Goal: Task Accomplishment & Management: Manage account settings

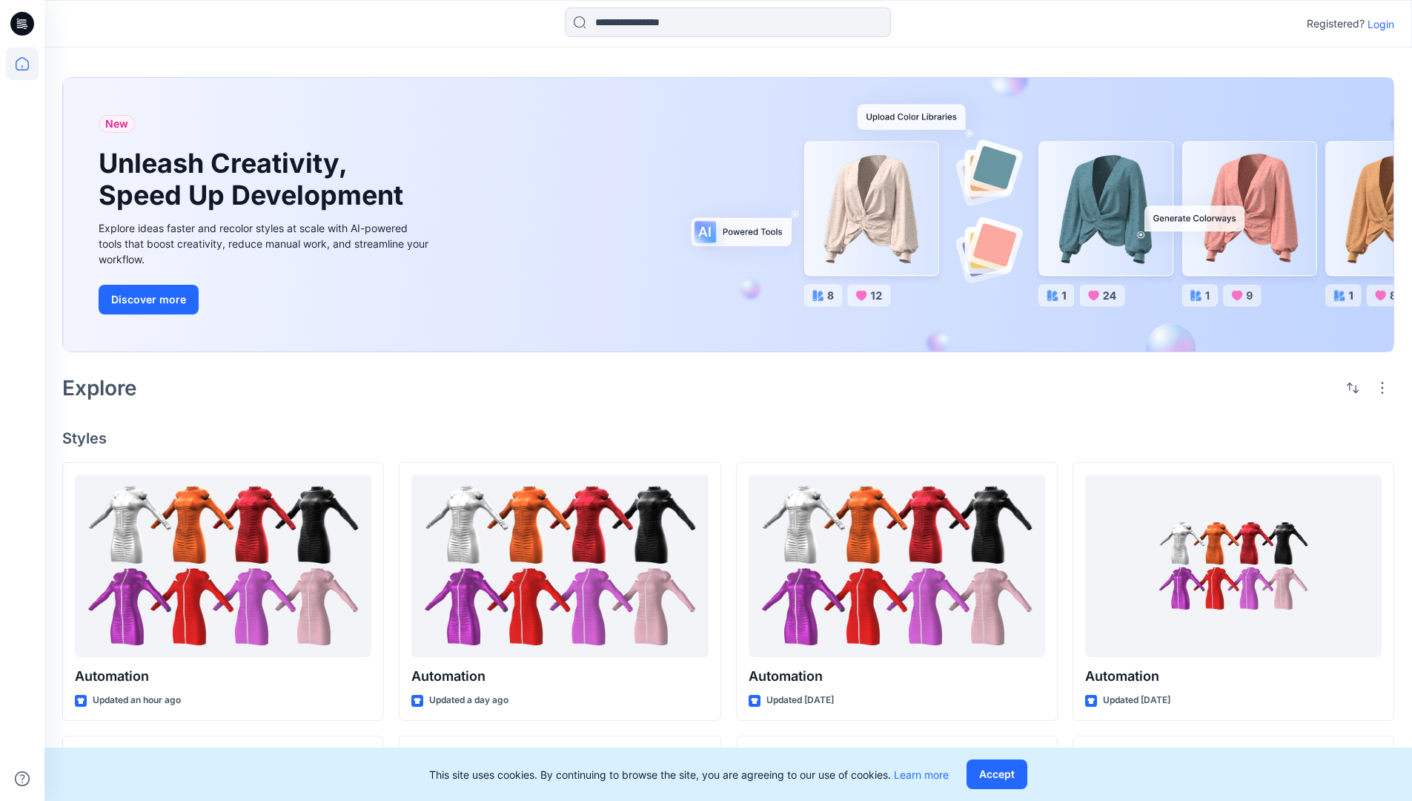
click at [1378, 24] on p "Login" at bounding box center [1381, 24] width 27 height 16
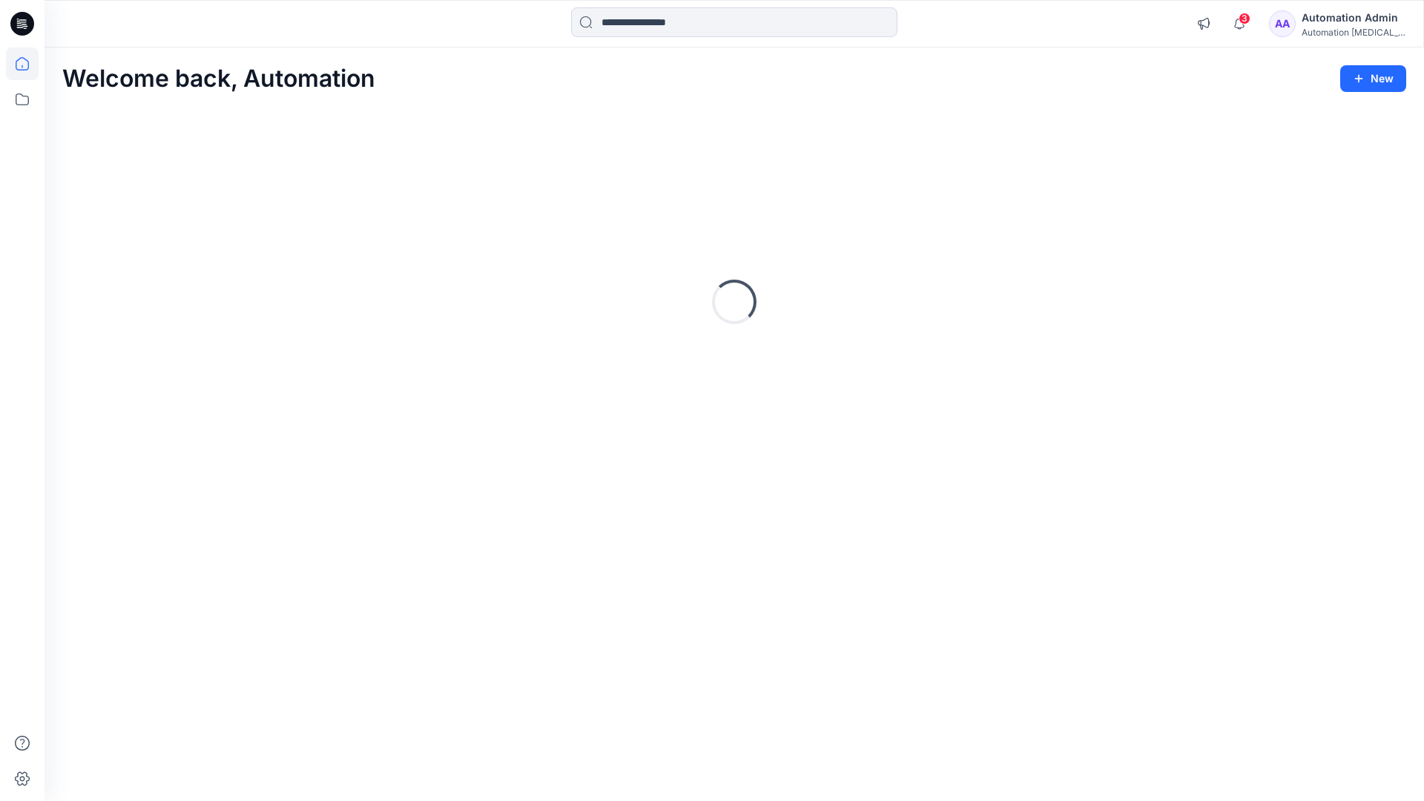
click at [28, 64] on icon at bounding box center [22, 63] width 13 height 13
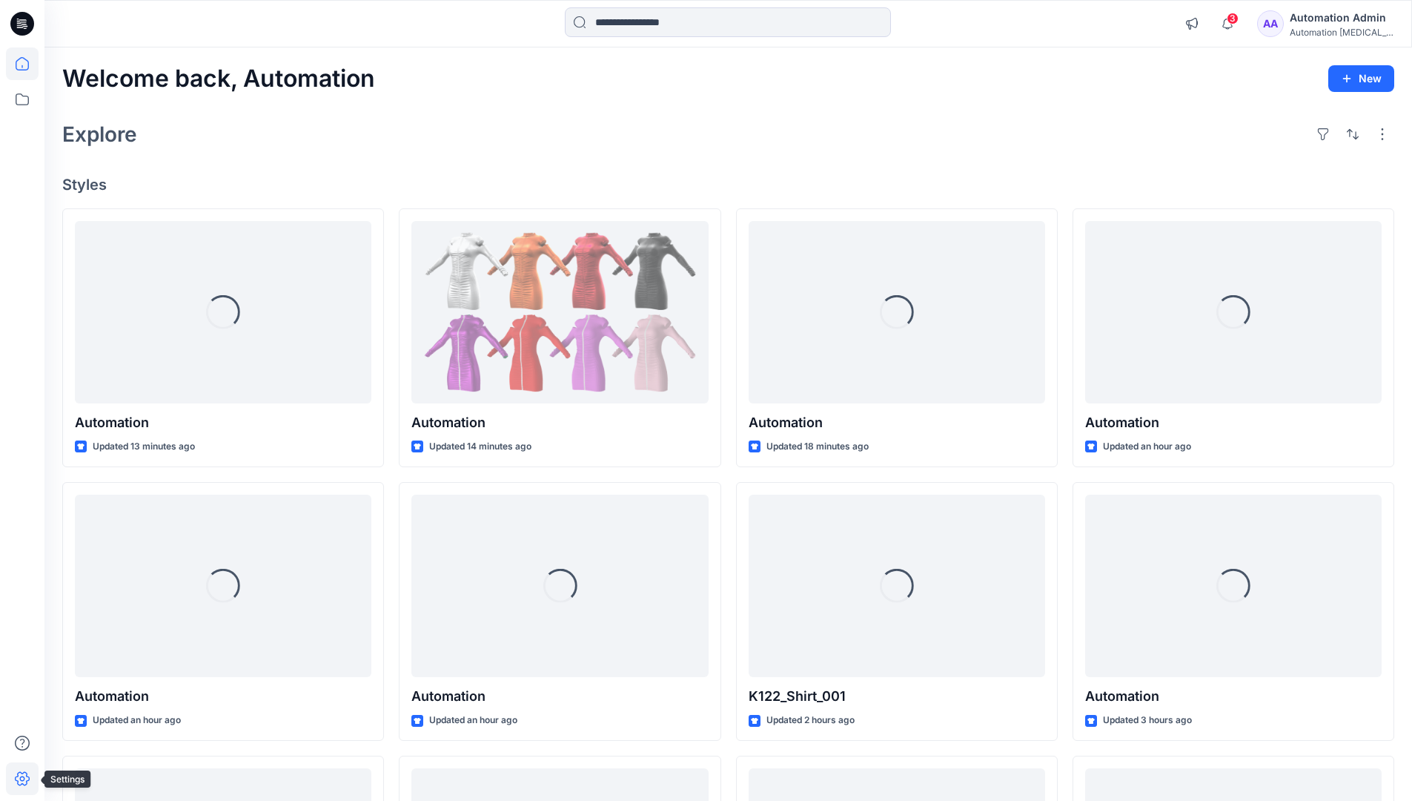
click at [23, 784] on icon at bounding box center [22, 779] width 15 height 14
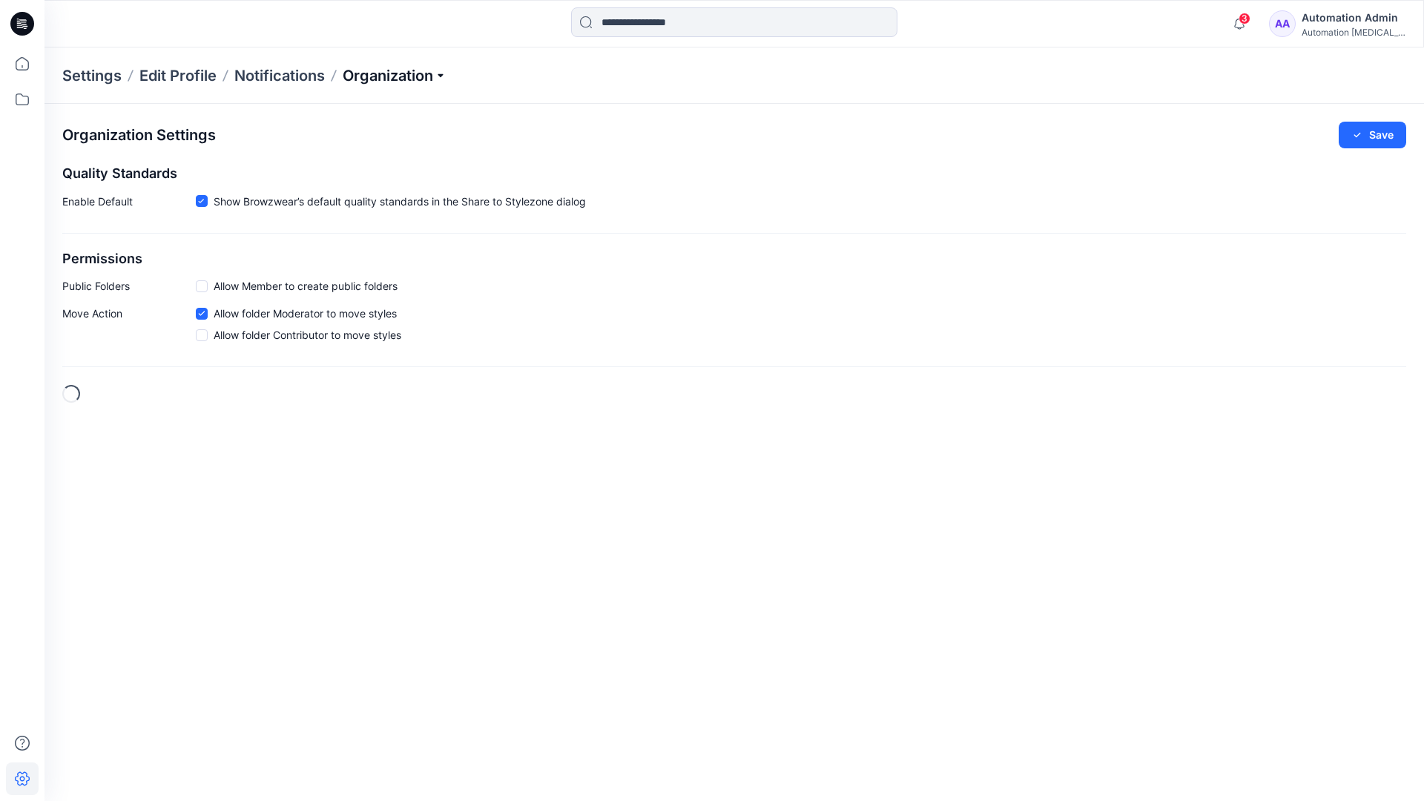
click at [433, 74] on p "Organization" at bounding box center [395, 75] width 104 height 21
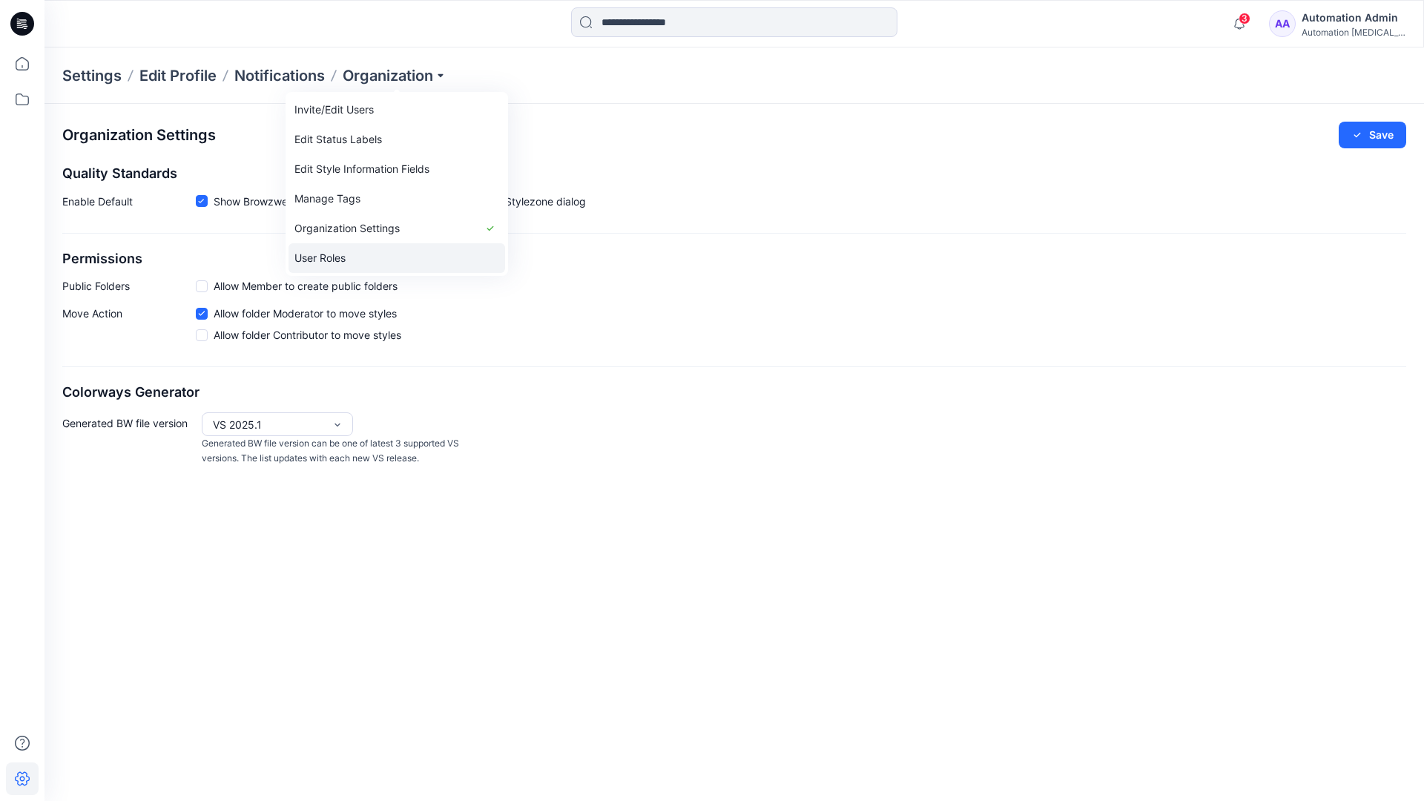
click at [361, 257] on link "User Roles" at bounding box center [396, 258] width 216 height 30
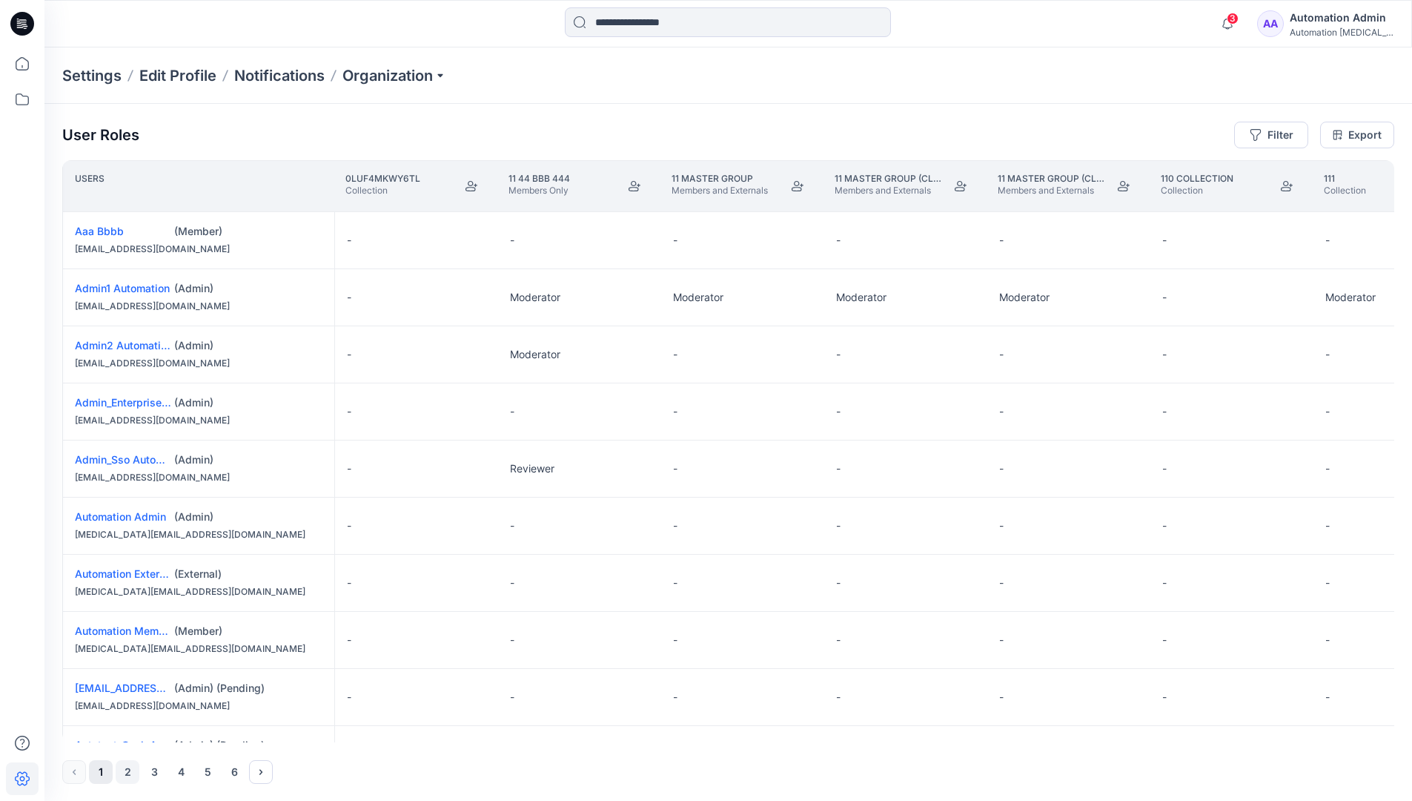
click at [129, 773] on button "2" at bounding box center [128, 772] width 24 height 24
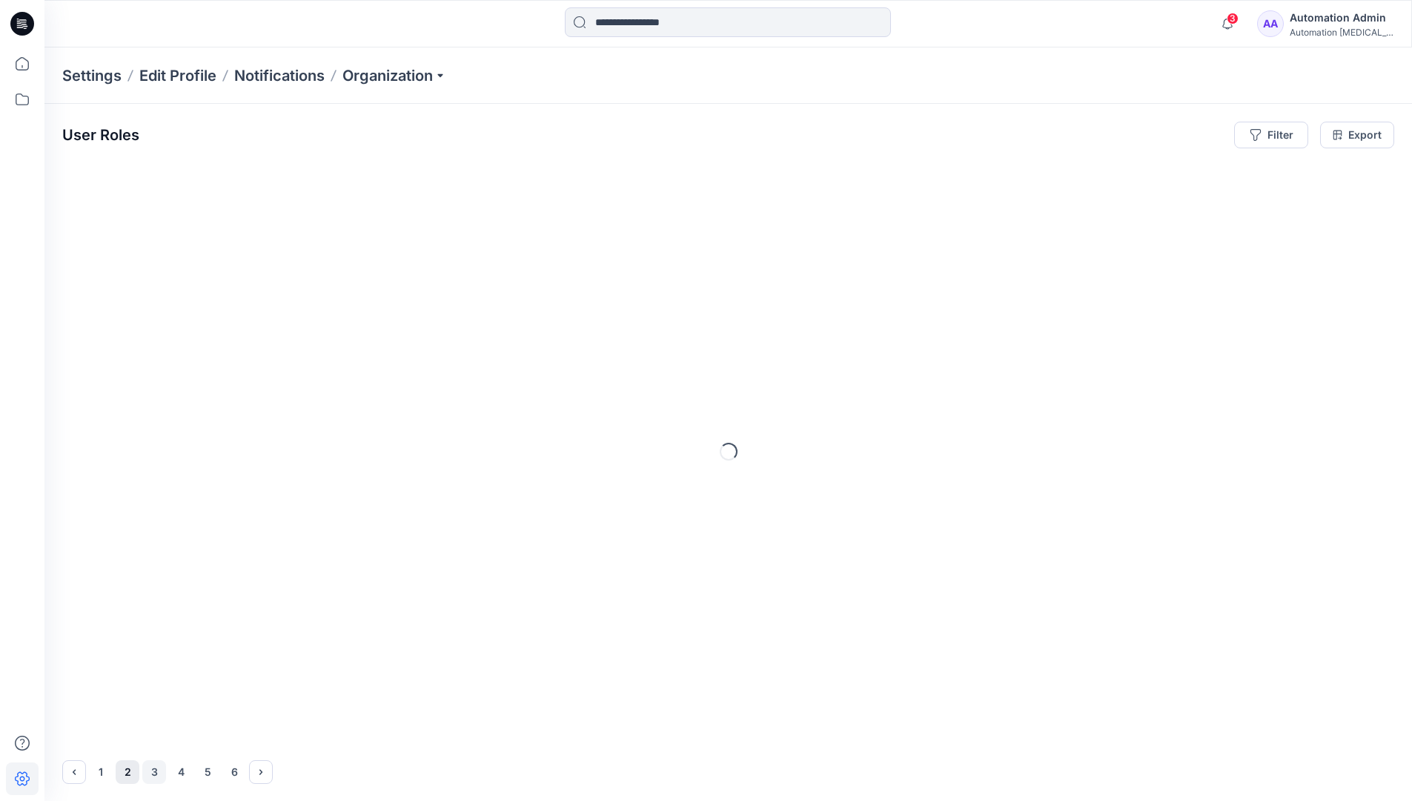
click at [155, 772] on button "3" at bounding box center [154, 772] width 24 height 24
click at [262, 771] on icon "Next" at bounding box center [260, 771] width 3 height 5
click at [76, 769] on icon "Previous" at bounding box center [74, 772] width 12 height 12
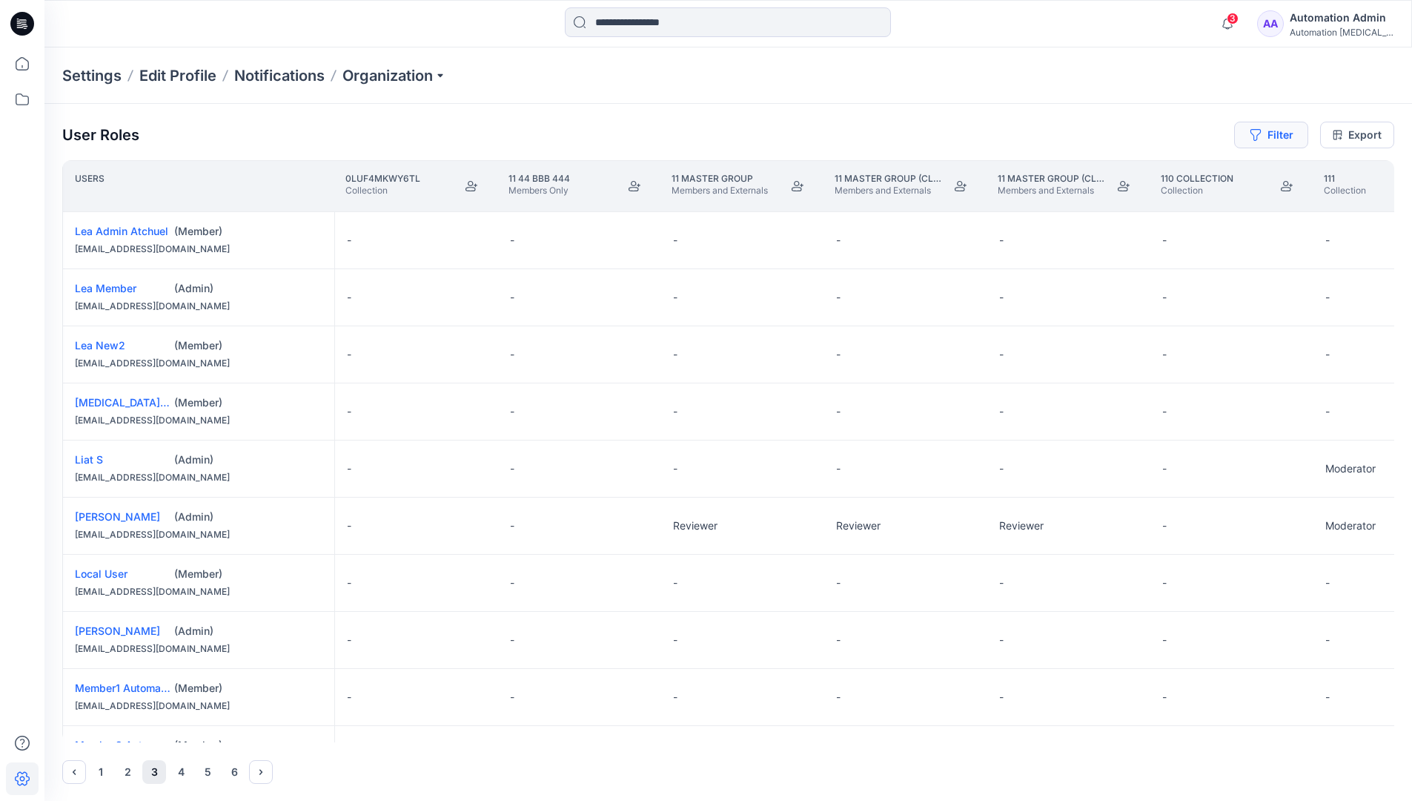
click at [1277, 138] on button "Filter" at bounding box center [1271, 135] width 74 height 27
click at [1187, 175] on div at bounding box center [1218, 174] width 153 height 19
click at [1203, 173] on div at bounding box center [1218, 174] width 153 height 19
type input "****"
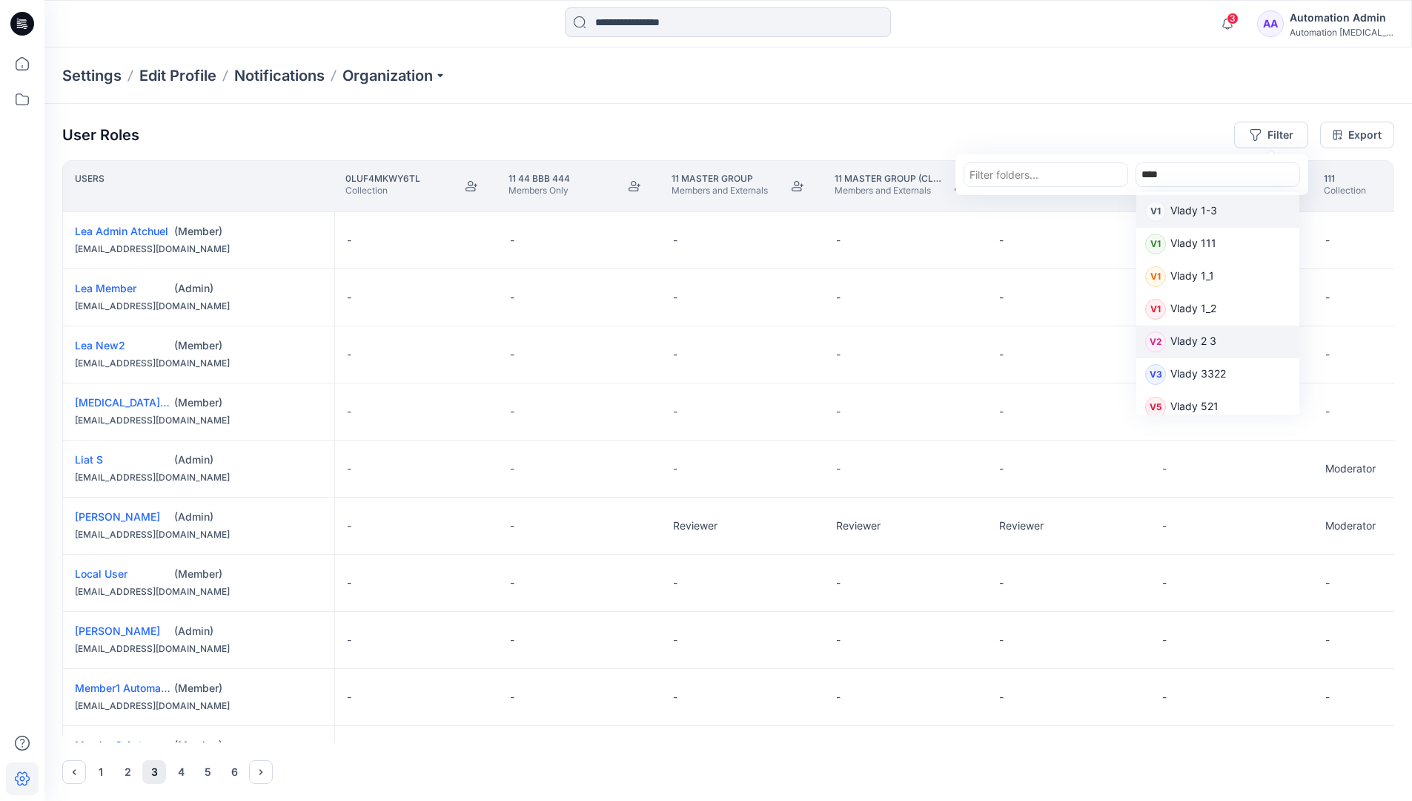
click at [1201, 340] on p "Vlady 2 3" at bounding box center [1194, 342] width 46 height 19
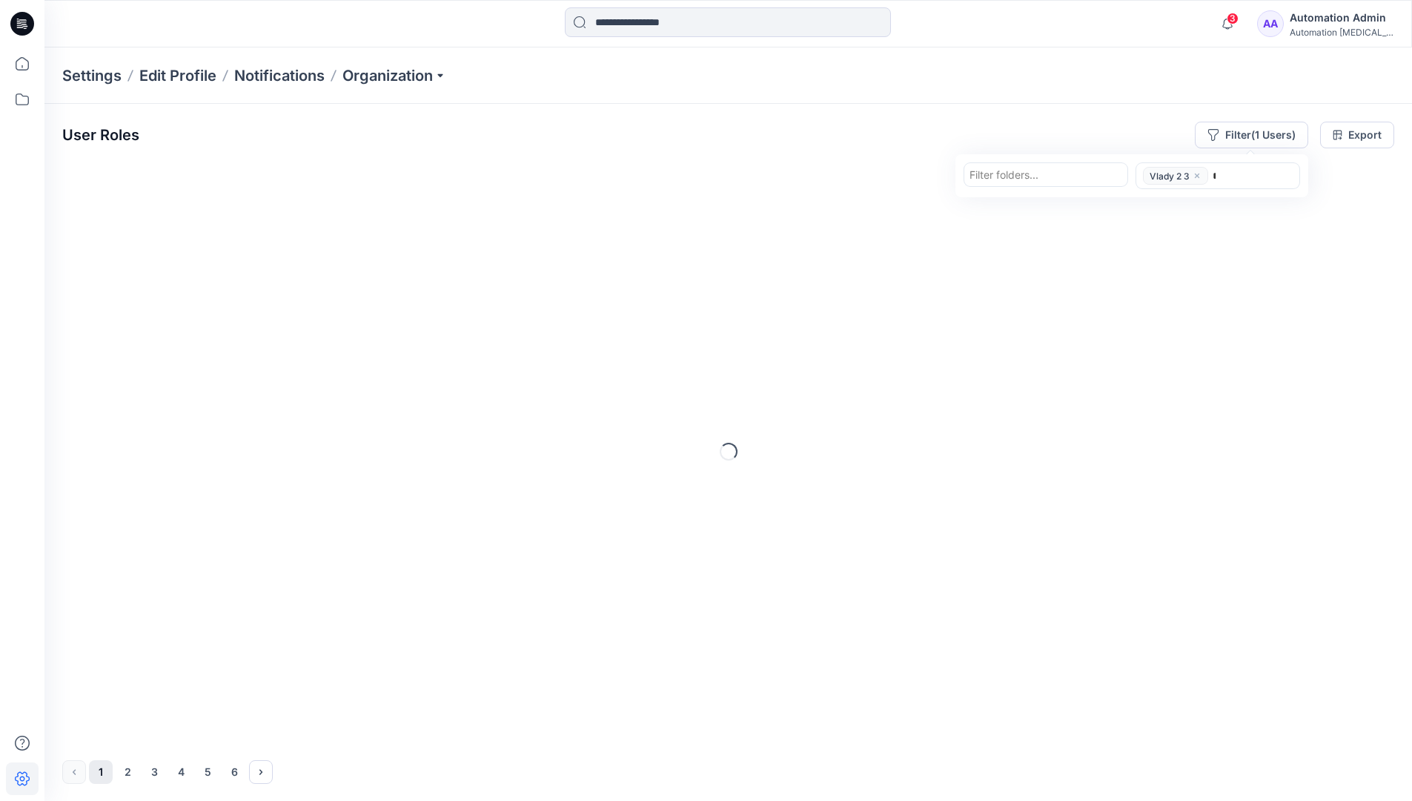
type input "****"
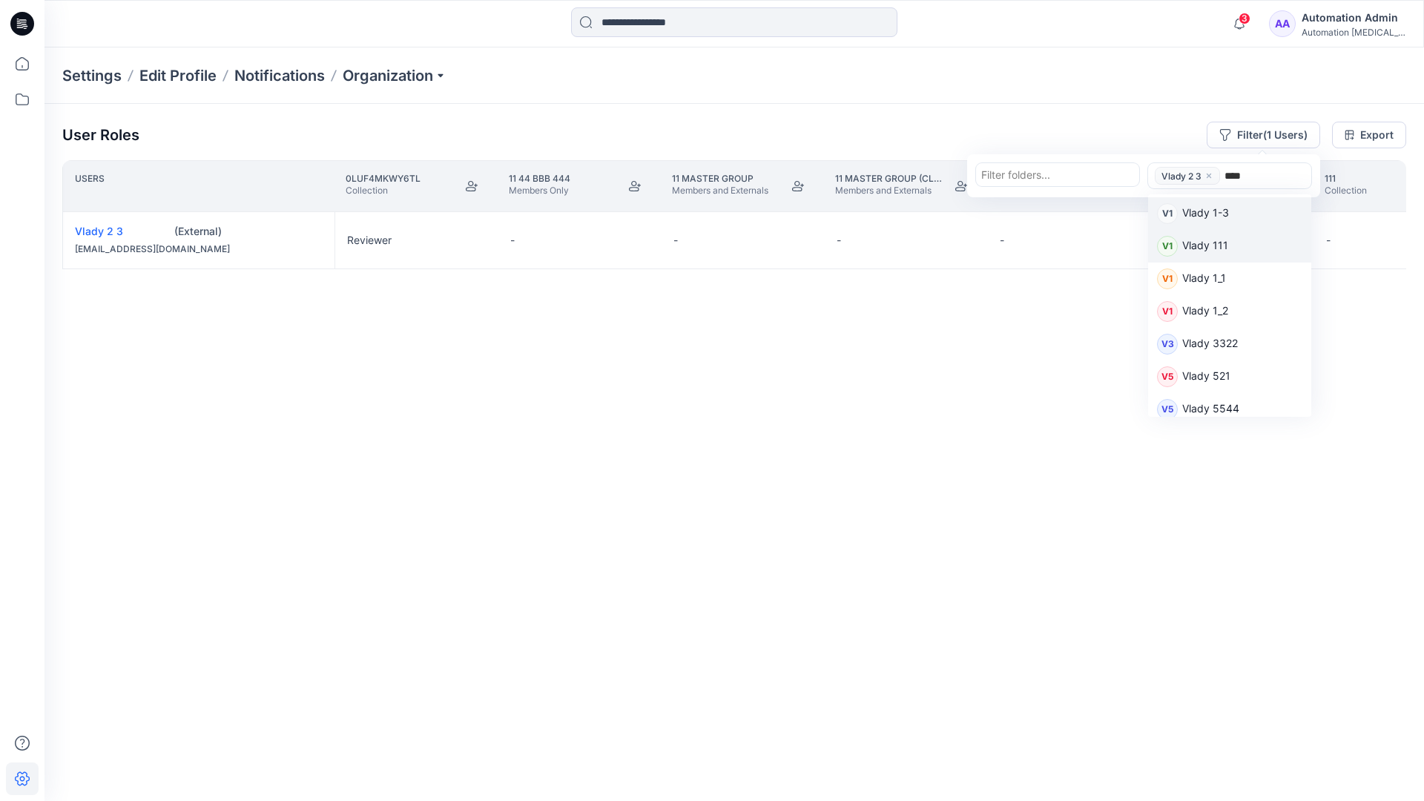
click at [1214, 245] on p "Vlady 111" at bounding box center [1205, 246] width 46 height 19
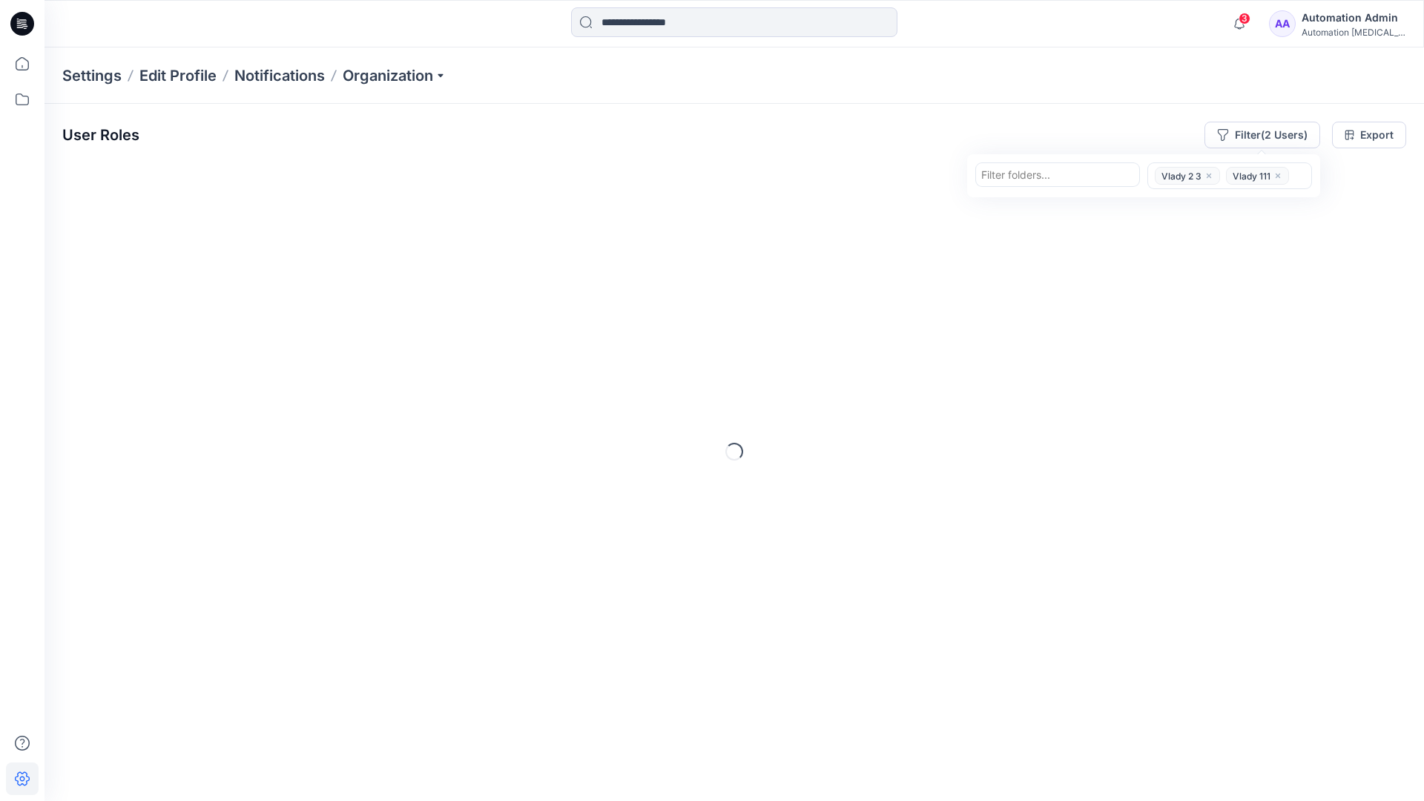
click at [1069, 176] on div at bounding box center [1057, 174] width 153 height 19
type input "*********"
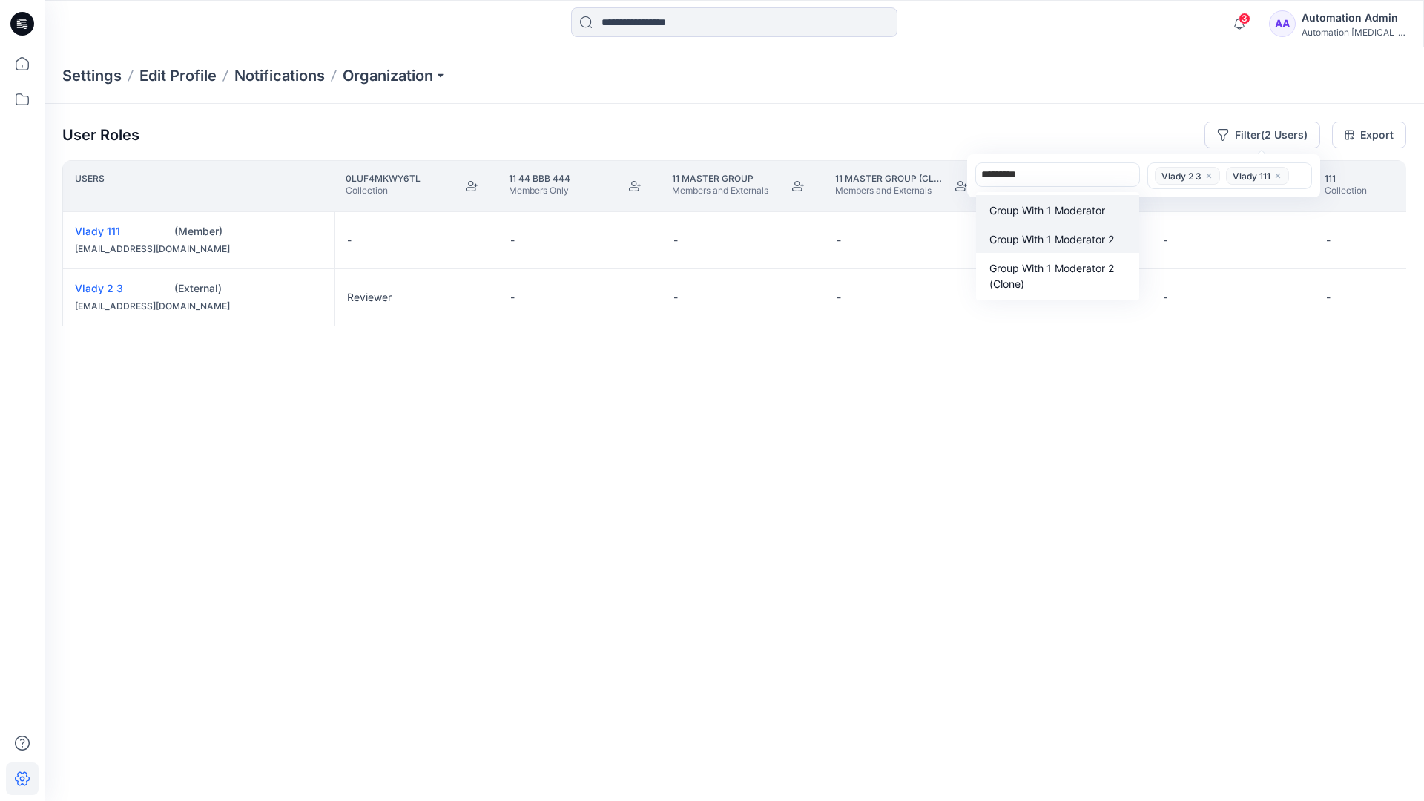
click at [1057, 232] on p "Group With 1 Moderator 2" at bounding box center [1051, 239] width 125 height 16
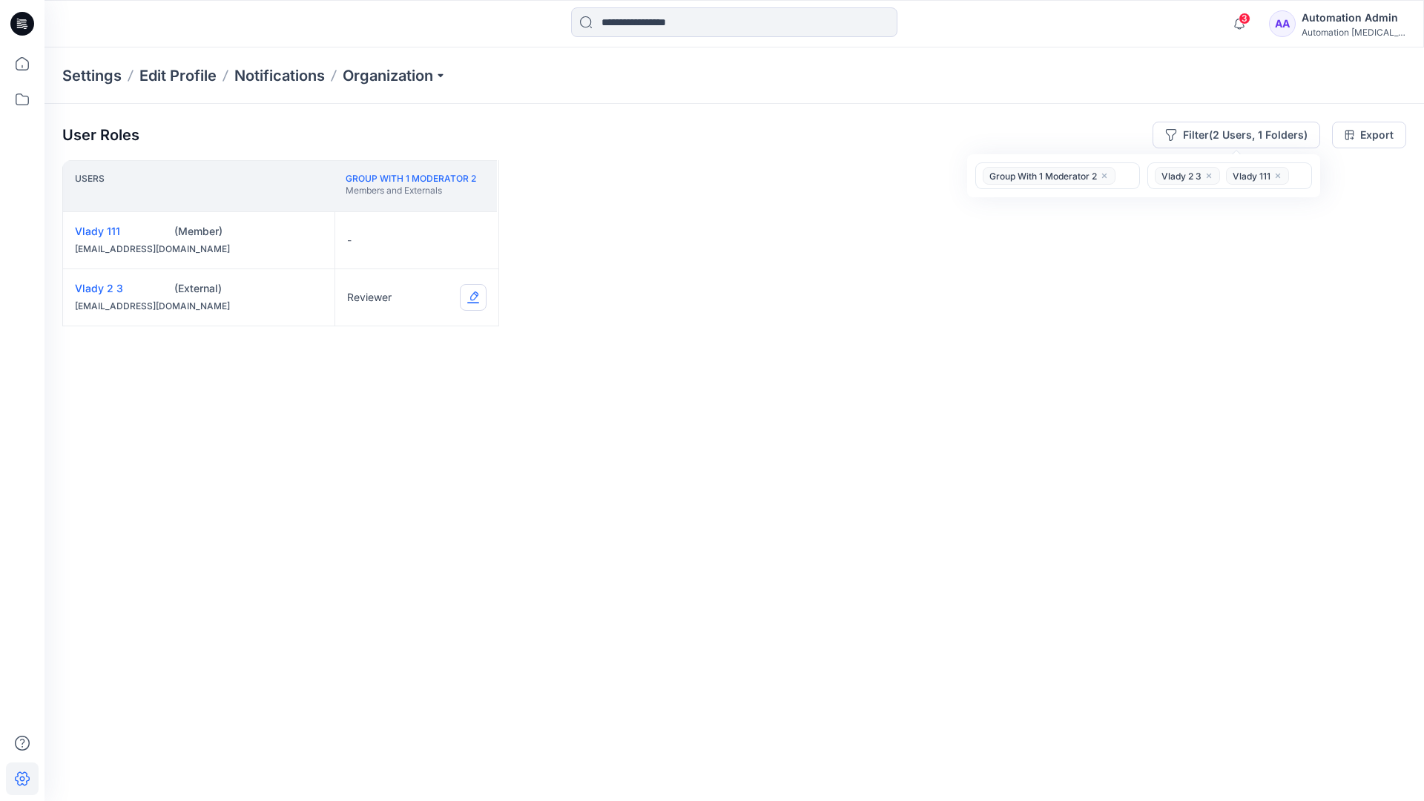
click at [472, 298] on button "Edit Role" at bounding box center [473, 297] width 27 height 27
click at [399, 387] on button "Contributor" at bounding box center [403, 386] width 160 height 27
click at [472, 239] on button "Edit Role" at bounding box center [473, 240] width 27 height 27
click at [373, 344] on button "Moderator" at bounding box center [403, 356] width 160 height 27
click at [472, 296] on button "Edit Role" at bounding box center [473, 297] width 27 height 27
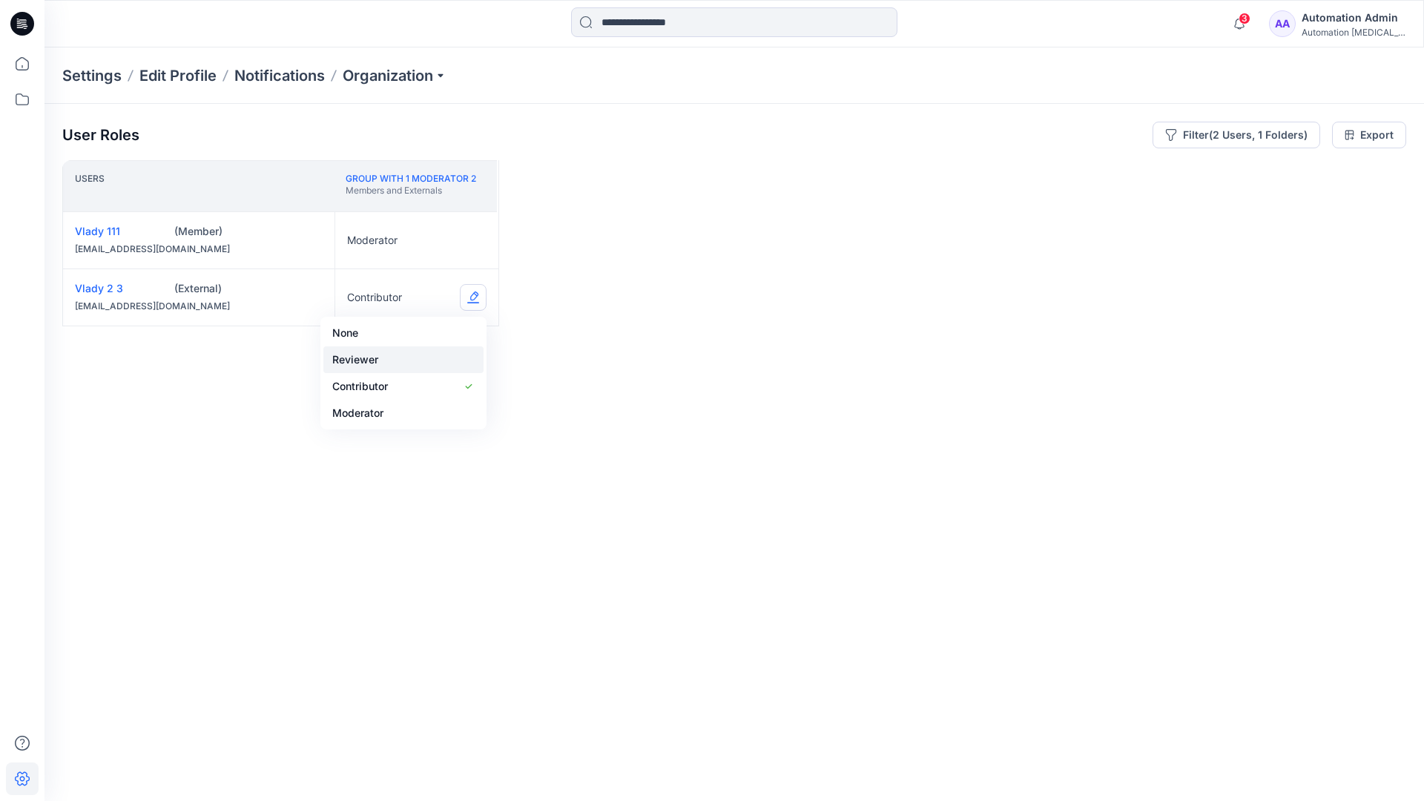
click at [400, 360] on button "Reviewer" at bounding box center [403, 359] width 160 height 27
click at [474, 239] on button "Edit Role" at bounding box center [473, 240] width 27 height 27
click at [389, 274] on button "None" at bounding box center [403, 275] width 160 height 27
click at [1104, 172] on icon "close" at bounding box center [1104, 175] width 9 height 9
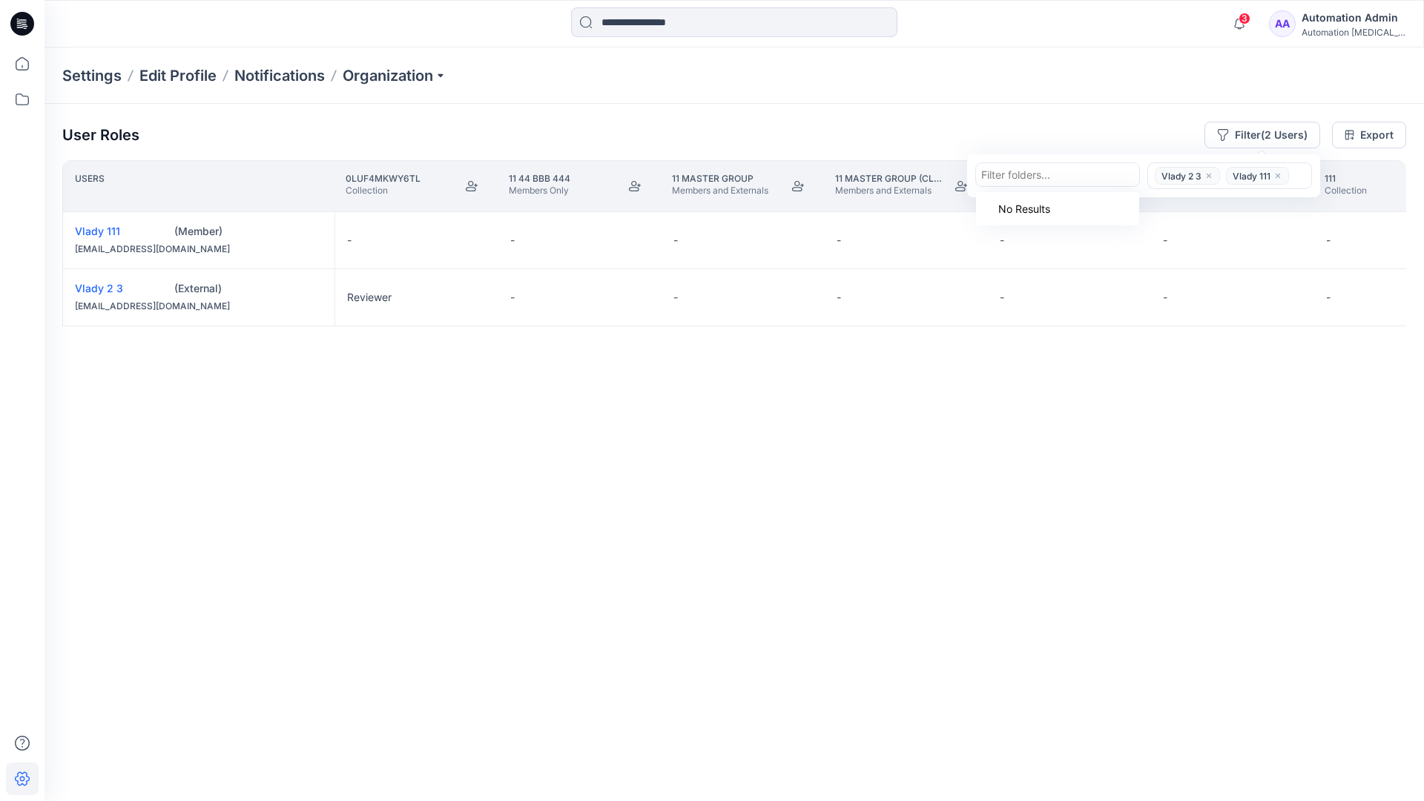
click at [1207, 174] on icon "close" at bounding box center [1208, 175] width 4 height 4
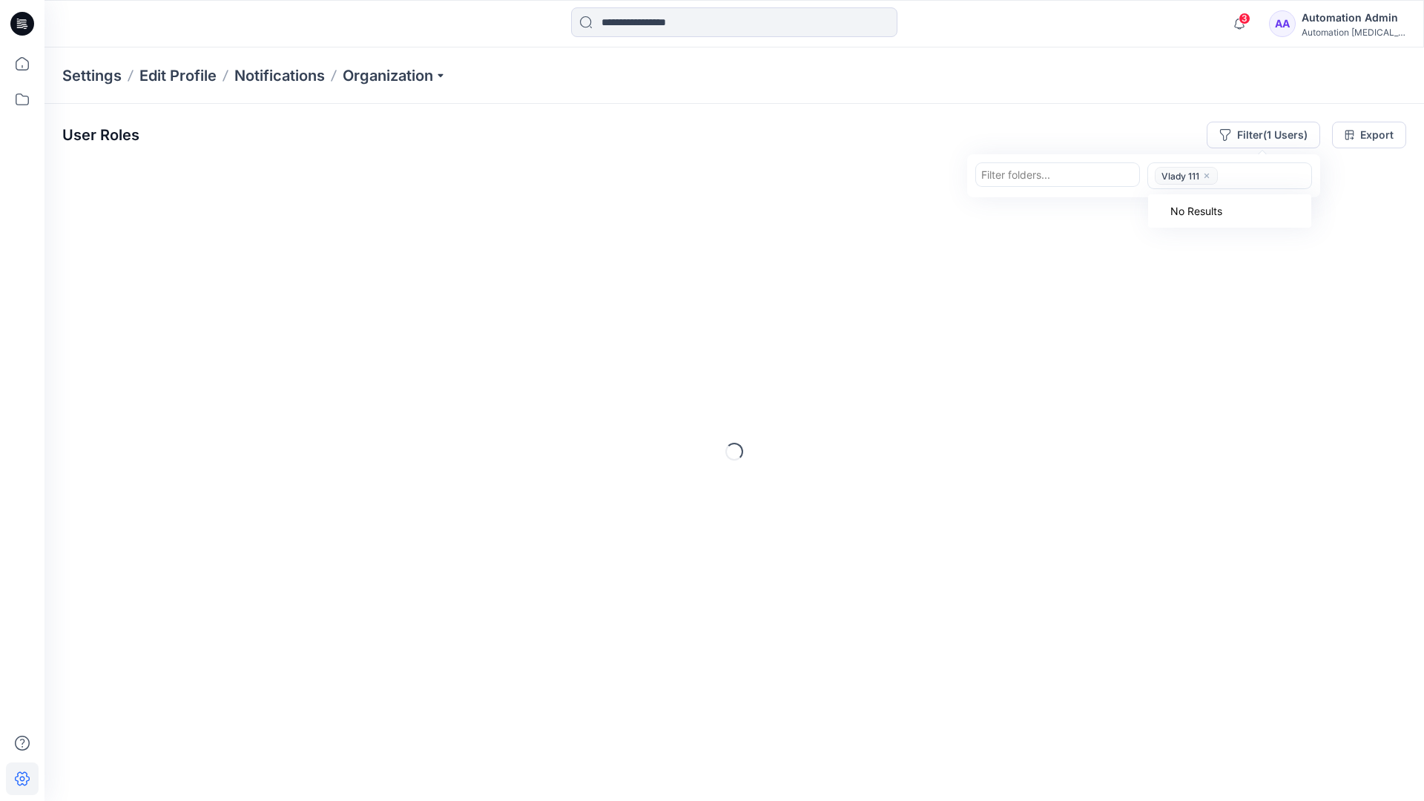
click at [1206, 177] on icon "close" at bounding box center [1206, 175] width 9 height 9
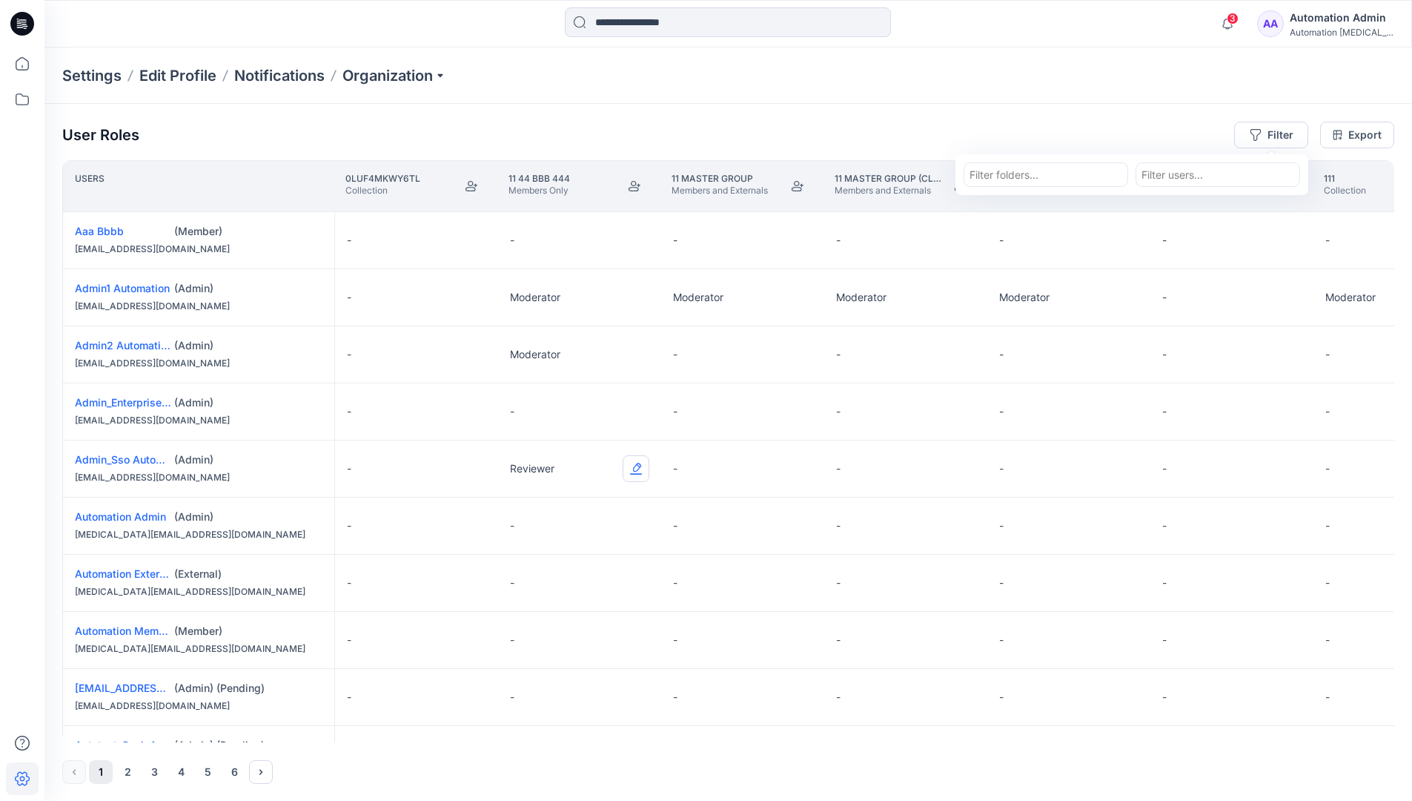
click at [638, 469] on button "Edit Role" at bounding box center [636, 468] width 27 height 27
click at [581, 535] on button "Reviewer" at bounding box center [566, 531] width 160 height 27
click at [1328, 28] on div "Automation [MEDICAL_DATA]..." at bounding box center [1342, 32] width 104 height 11
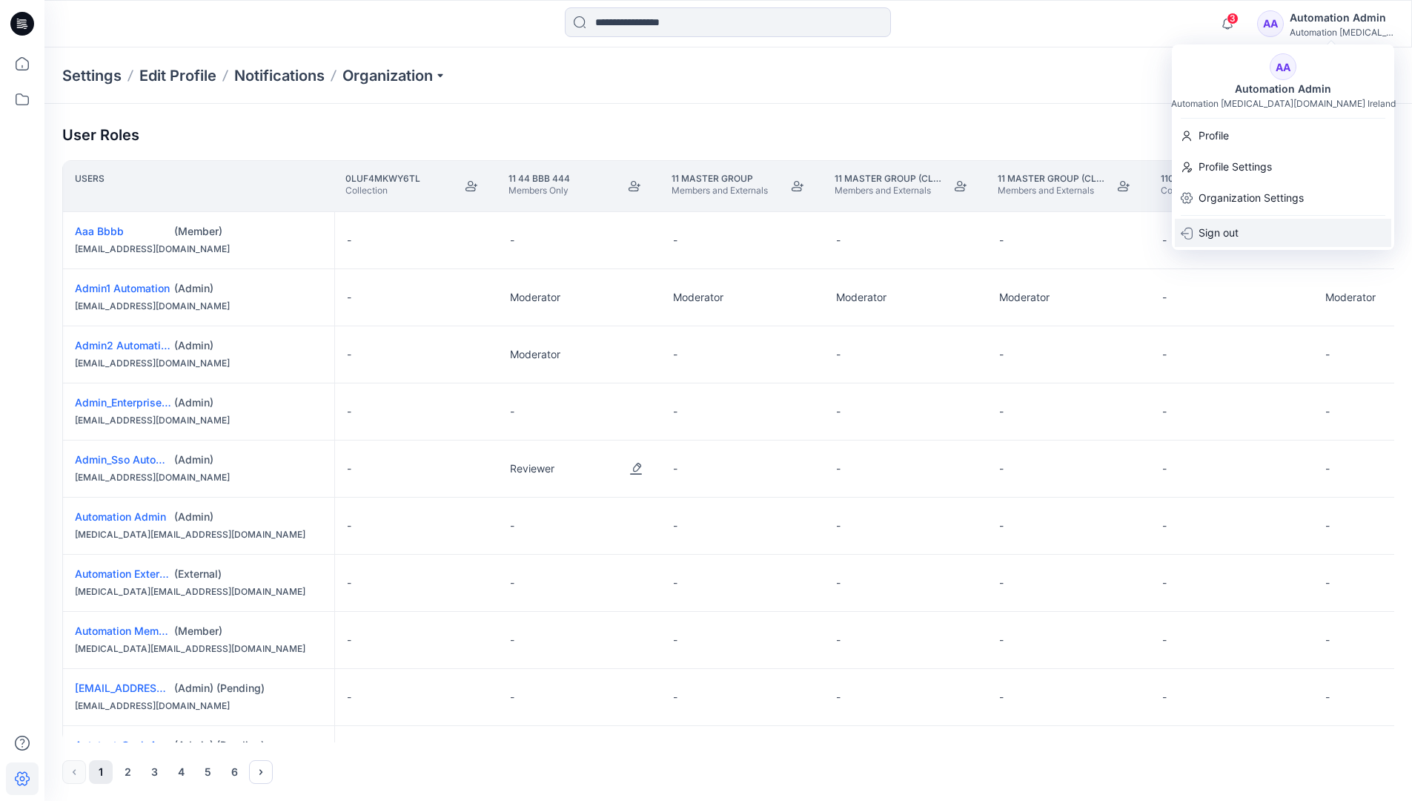
click at [1259, 222] on div "Sign out" at bounding box center [1283, 233] width 216 height 28
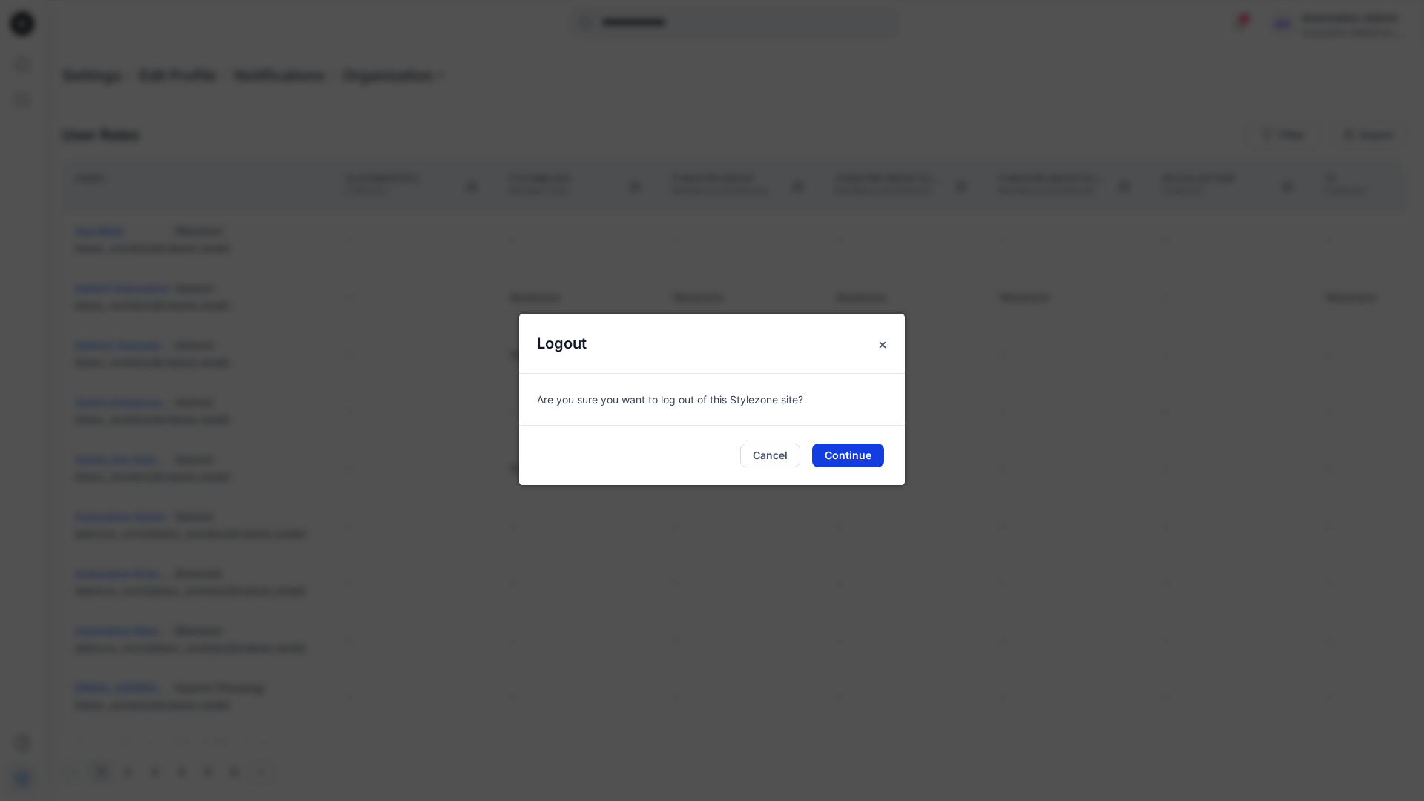
click at [862, 452] on button "Continue" at bounding box center [848, 455] width 72 height 24
